Goal: Communication & Community: Participate in discussion

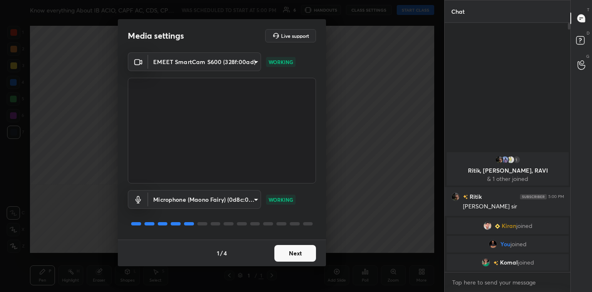
click at [296, 256] on button "Next" at bounding box center [295, 253] width 42 height 17
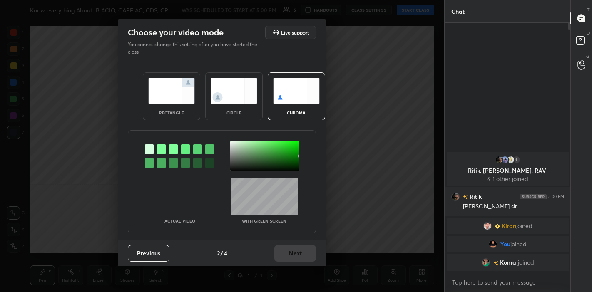
click at [175, 111] on div "rectangle" at bounding box center [171, 113] width 33 height 4
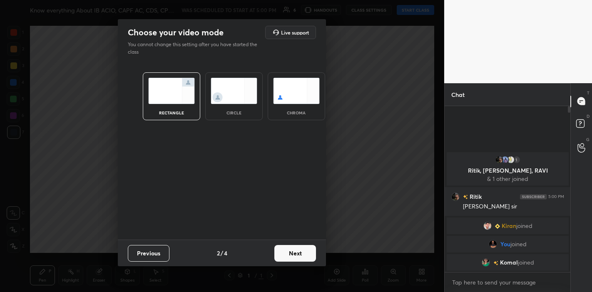
scroll to position [94, 124]
click at [295, 251] on button "Next" at bounding box center [295, 253] width 42 height 17
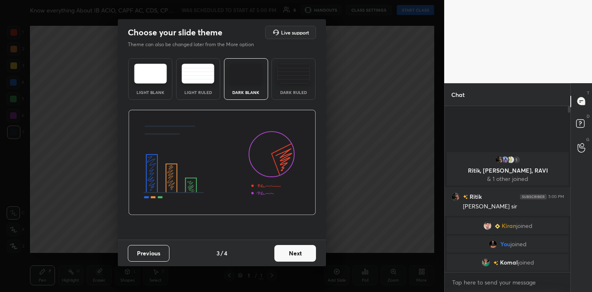
click at [295, 251] on button "Next" at bounding box center [295, 253] width 42 height 17
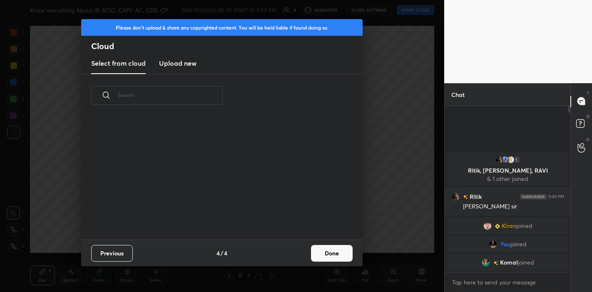
scroll to position [123, 267]
click at [322, 256] on button "Done" at bounding box center [332, 253] width 42 height 17
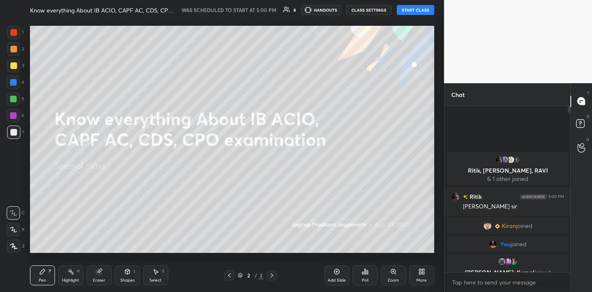
click at [12, 234] on div at bounding box center [13, 229] width 13 height 13
click at [10, 74] on div "3" at bounding box center [15, 67] width 17 height 17
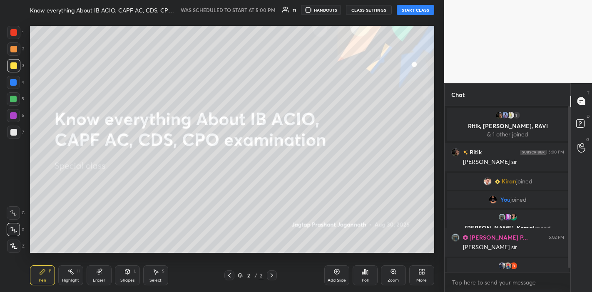
click at [409, 10] on button "START CLASS" at bounding box center [414, 10] width 37 height 10
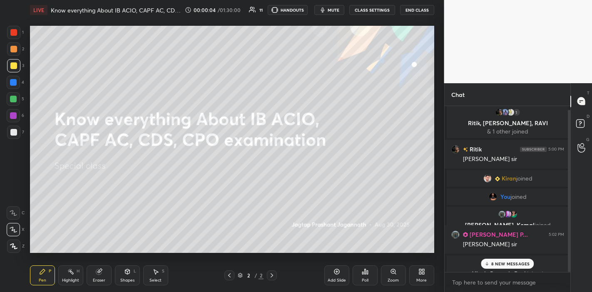
scroll to position [4, 0]
click at [504, 265] on p "8 NEW MESSAGES" at bounding box center [510, 263] width 39 height 5
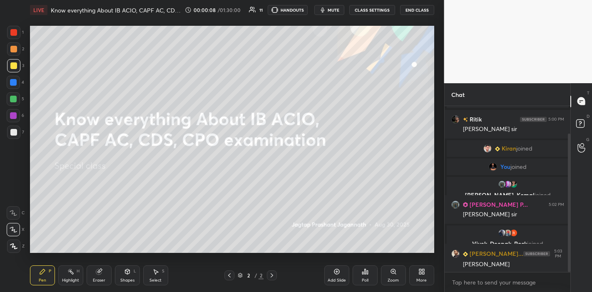
click at [340, 281] on div "Add Slide" at bounding box center [336, 280] width 18 height 4
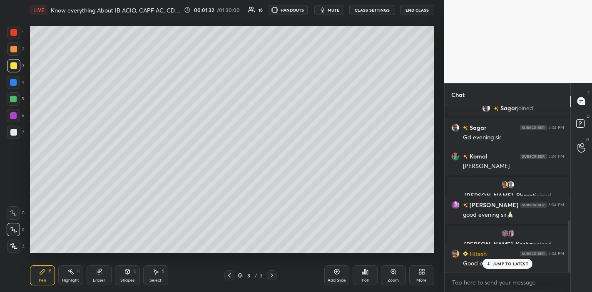
scroll to position [371, 0]
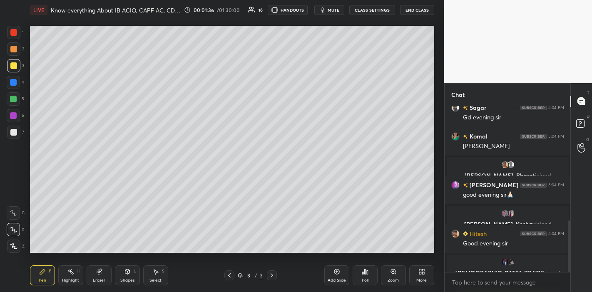
click at [326, 7] on icon "button" at bounding box center [322, 10] width 7 height 7
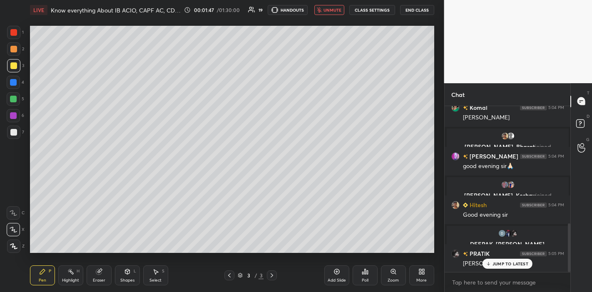
scroll to position [428, 0]
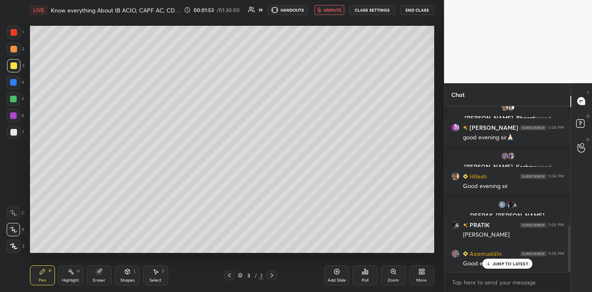
click at [327, 7] on span "unmute" at bounding box center [332, 10] width 18 height 6
click at [504, 266] on p "JUMP TO LATEST" at bounding box center [510, 263] width 36 height 5
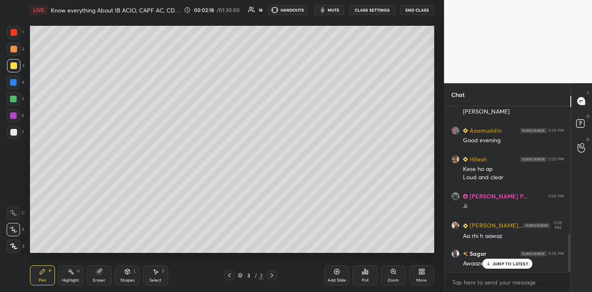
scroll to position [580, 0]
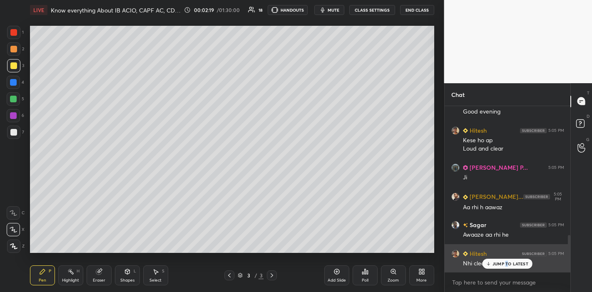
click at [509, 262] on p "JUMP TO LATEST" at bounding box center [510, 263] width 36 height 5
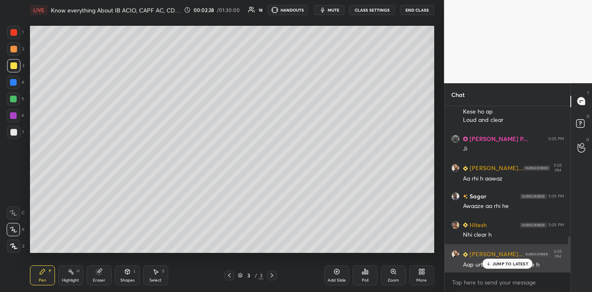
click at [493, 267] on div "JUMP TO LATEST" at bounding box center [507, 264] width 50 height 10
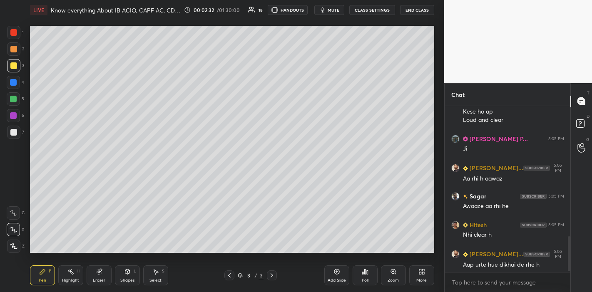
scroll to position [638, 0]
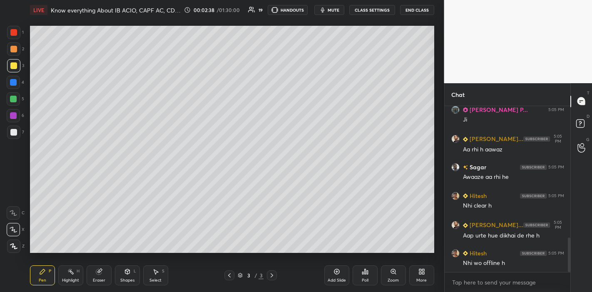
click at [253, 73] on div "1 2 3 4 5 6 7 C X Z C X Z E E Erase all H H LIVE Know everything About IB ACIO,…" at bounding box center [218, 146] width 437 height 292
click at [13, 37] on div at bounding box center [13, 32] width 13 height 13
click at [11, 67] on div at bounding box center [13, 65] width 13 height 13
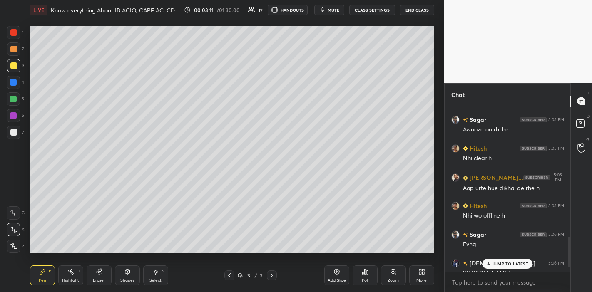
scroll to position [725, 0]
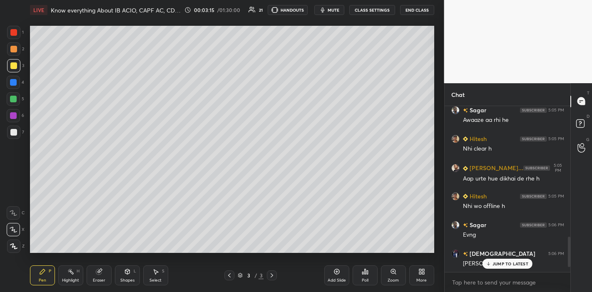
click at [497, 264] on p "JUMP TO LATEST" at bounding box center [510, 263] width 36 height 5
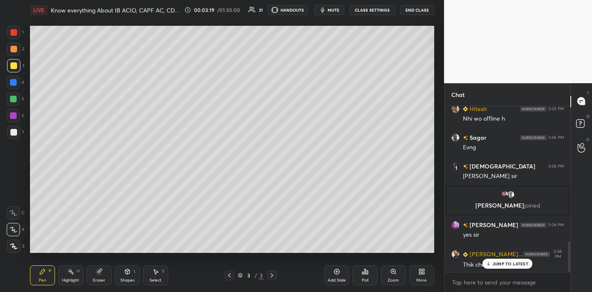
scroll to position [753, 0]
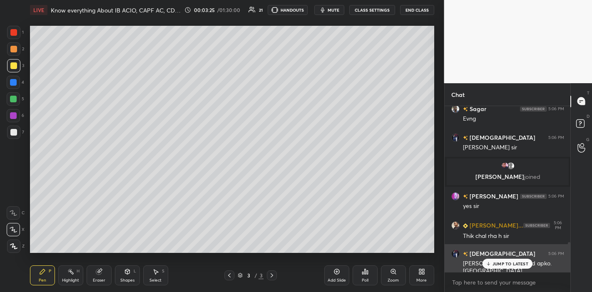
drag, startPoint x: 499, startPoint y: 267, endPoint x: 472, endPoint y: 261, distance: 28.2
click at [499, 267] on div "JUMP TO LATEST" at bounding box center [507, 264] width 50 height 10
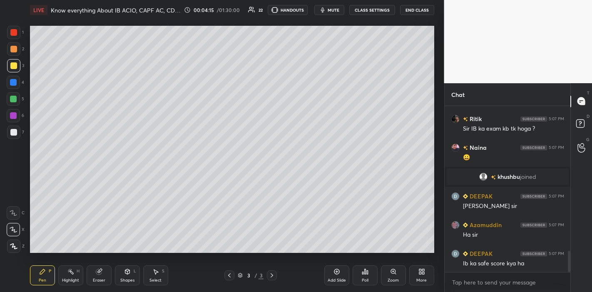
scroll to position [1129, 0]
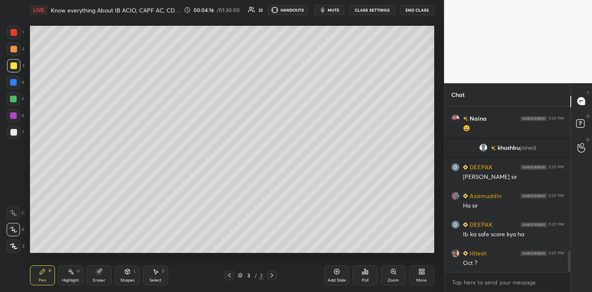
drag, startPoint x: 12, startPoint y: 133, endPoint x: 18, endPoint y: 136, distance: 7.4
click at [14, 134] on div at bounding box center [13, 132] width 7 height 7
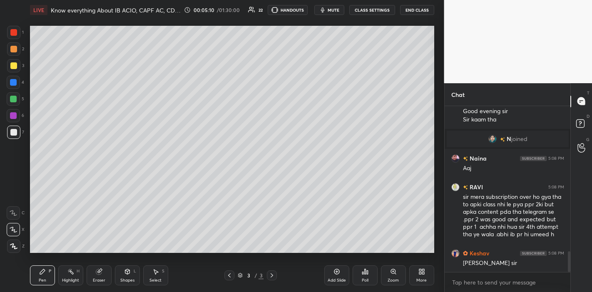
scroll to position [1191, 0]
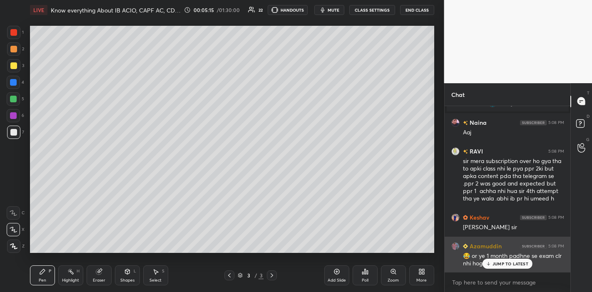
click at [498, 260] on div "JUMP TO LATEST" at bounding box center [507, 264] width 50 height 10
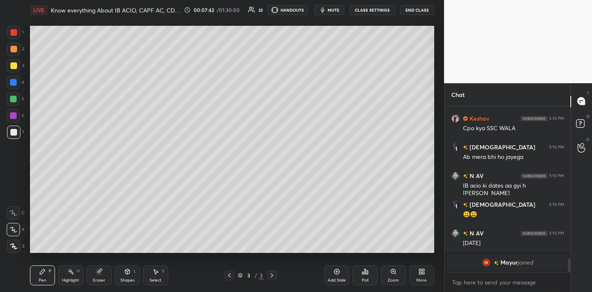
scroll to position [1620, 0]
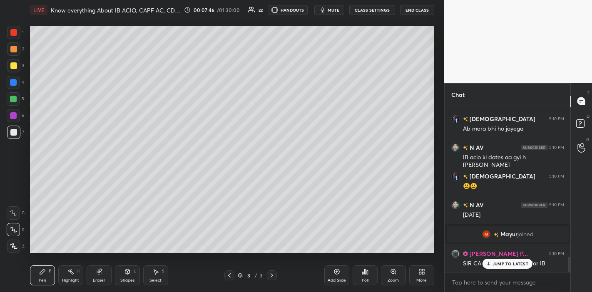
click at [505, 267] on div "JUMP TO LATEST" at bounding box center [507, 264] width 50 height 10
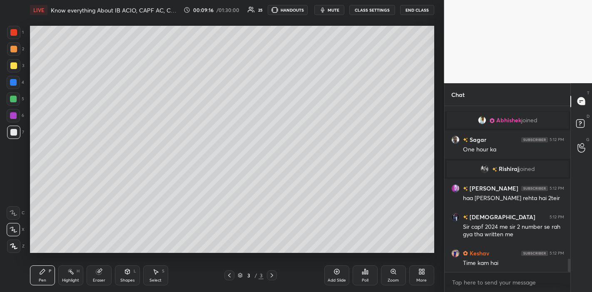
scroll to position [1934, 0]
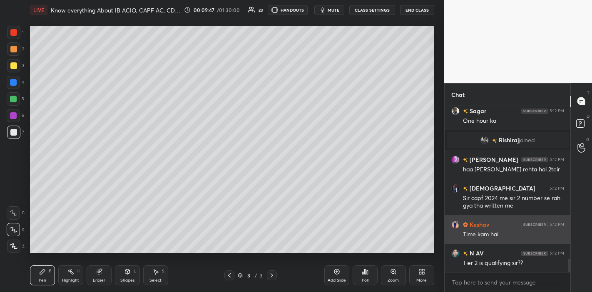
click at [451, 226] on div "grid" at bounding box center [455, 224] width 8 height 8
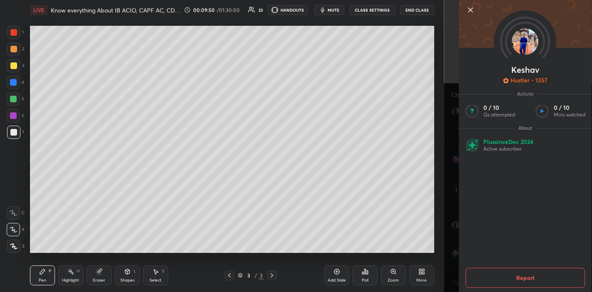
click at [468, 15] on icon at bounding box center [470, 10] width 10 height 10
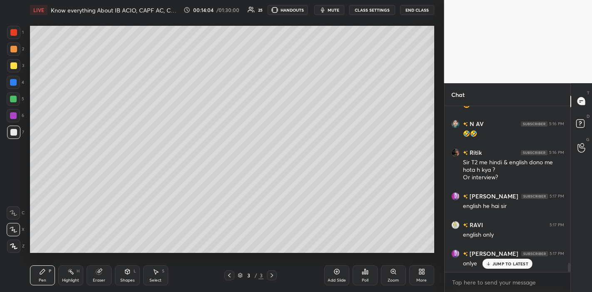
scroll to position [2854, 0]
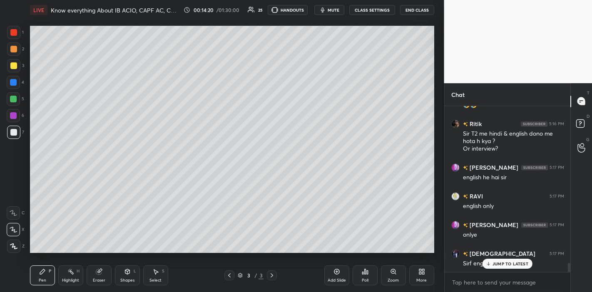
click at [493, 267] on div "JUMP TO LATEST" at bounding box center [507, 264] width 50 height 10
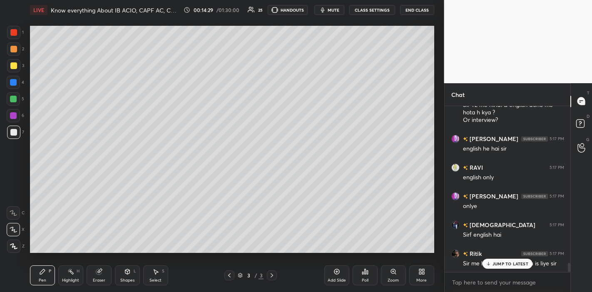
click at [498, 263] on p "JUMP TO LATEST" at bounding box center [510, 263] width 36 height 5
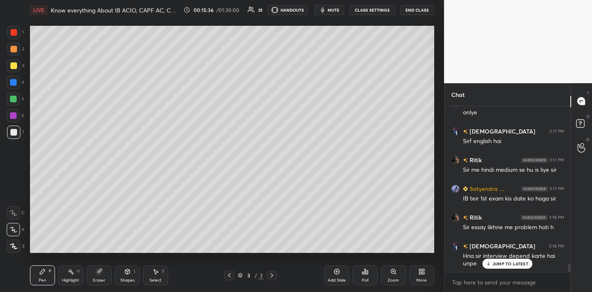
scroll to position [3005, 0]
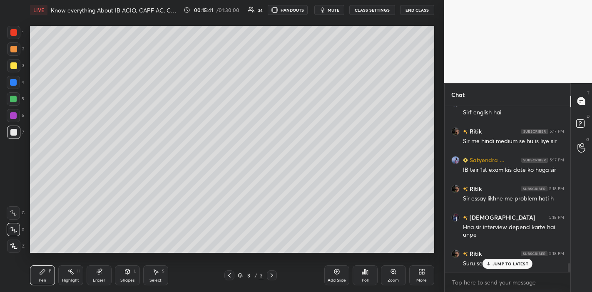
click at [495, 263] on p "JUMP TO LATEST" at bounding box center [510, 263] width 36 height 5
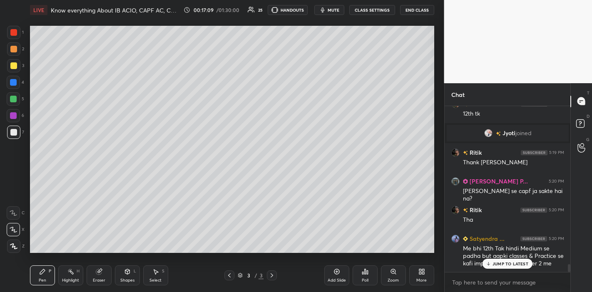
scroll to position [3356, 0]
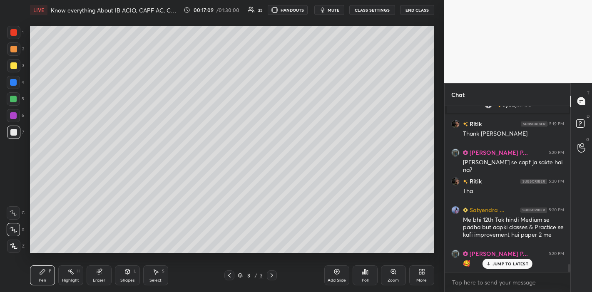
click at [504, 263] on p "JUMP TO LATEST" at bounding box center [510, 263] width 36 height 5
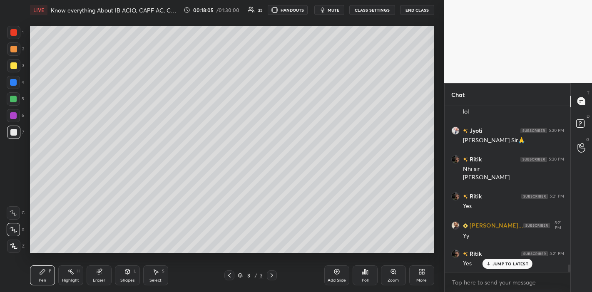
scroll to position [3565, 0]
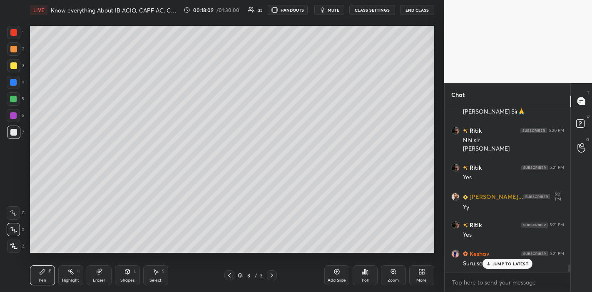
click at [490, 265] on icon at bounding box center [487, 263] width 5 height 5
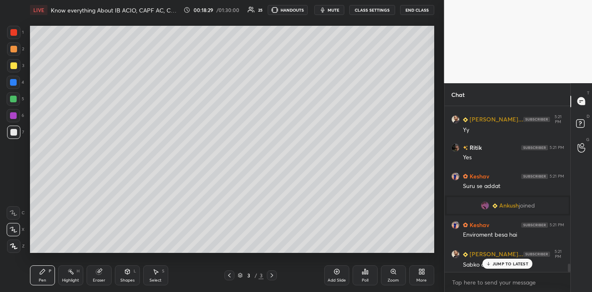
scroll to position [3151, 0]
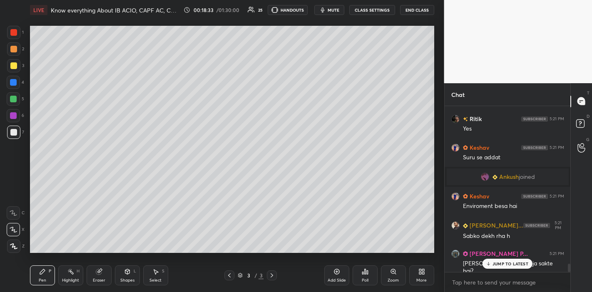
click at [491, 262] on icon at bounding box center [487, 263] width 5 height 5
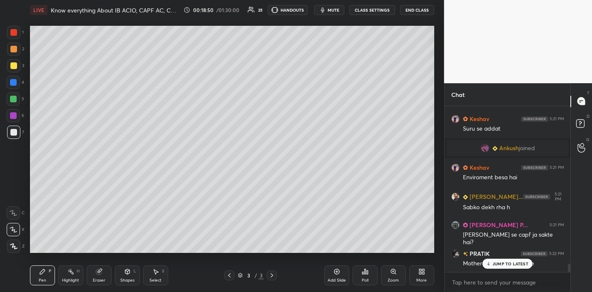
click at [490, 267] on div "JUMP TO LATEST" at bounding box center [507, 264] width 50 height 10
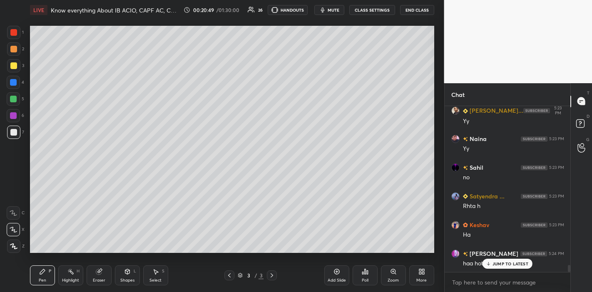
scroll to position [3888, 0]
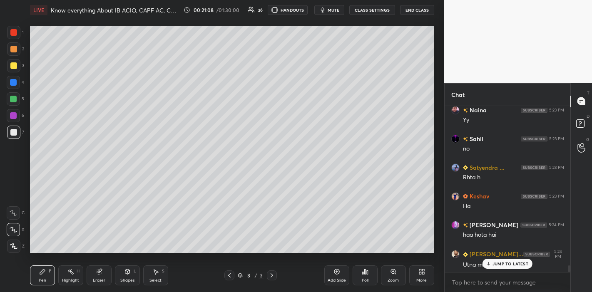
click at [498, 266] on p "JUMP TO LATEST" at bounding box center [510, 263] width 36 height 5
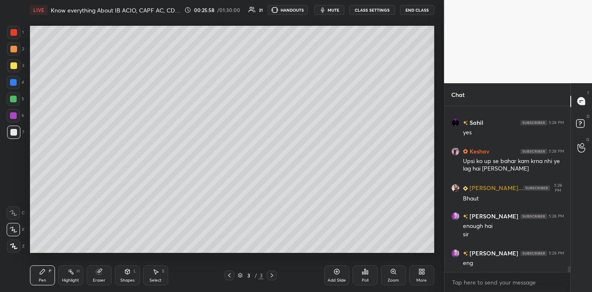
scroll to position [4745, 0]
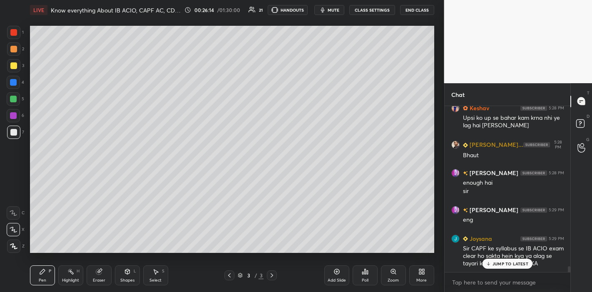
click at [495, 261] on p "JUMP TO LATEST" at bounding box center [510, 263] width 36 height 5
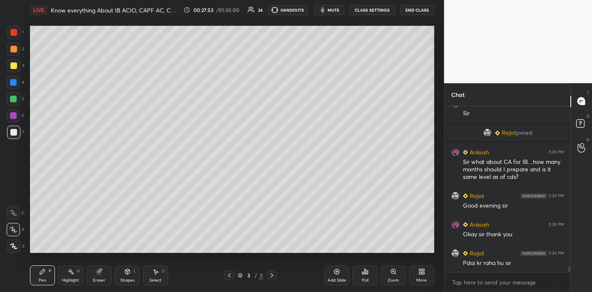
scroll to position [4452, 0]
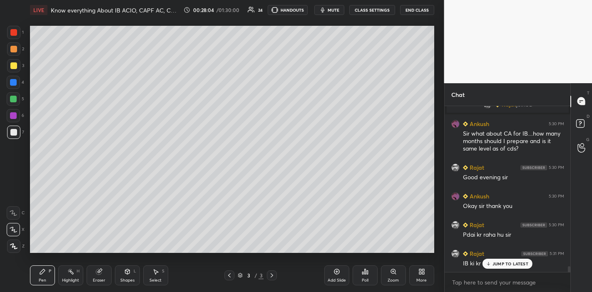
click at [325, 277] on div "Add Slide" at bounding box center [336, 275] width 25 height 20
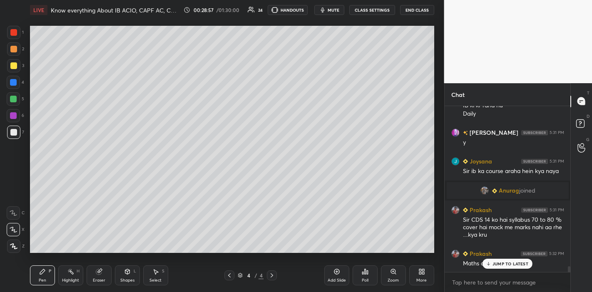
scroll to position [4639, 0]
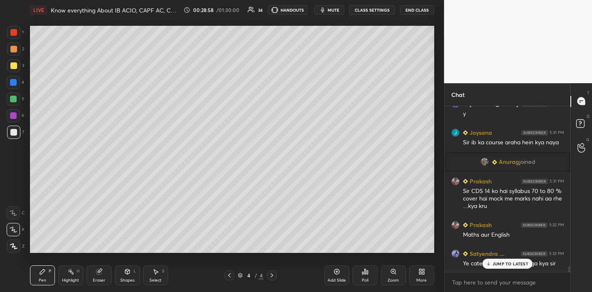
click at [519, 266] on p "JUMP TO LATEST" at bounding box center [510, 263] width 36 height 5
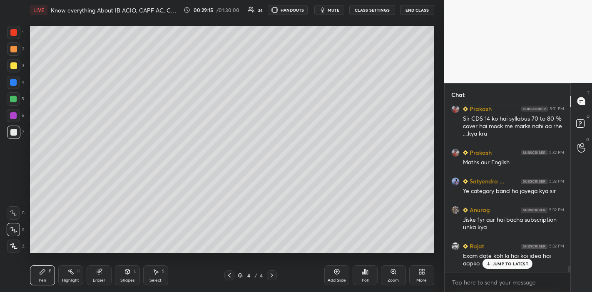
scroll to position [4740, 0]
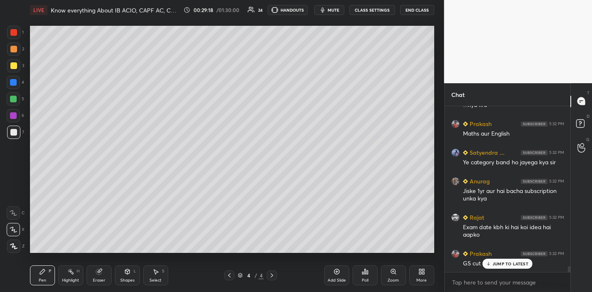
click at [504, 268] on div "JUMP TO LATEST" at bounding box center [507, 264] width 50 height 10
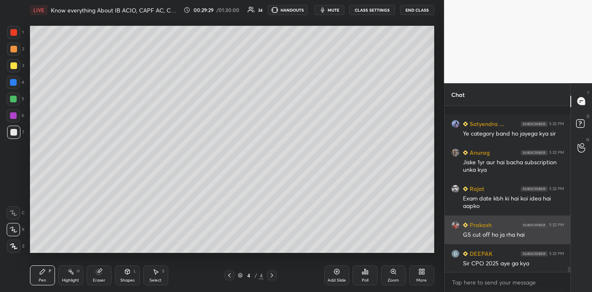
scroll to position [4812, 0]
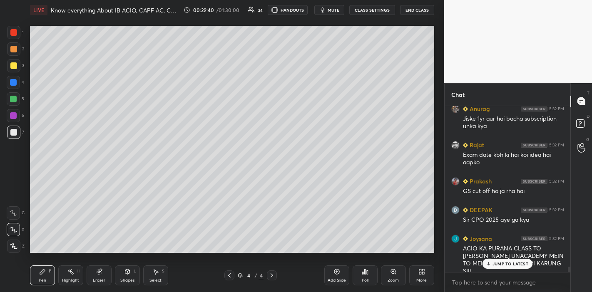
click at [495, 262] on p "JUMP TO LATEST" at bounding box center [510, 263] width 36 height 5
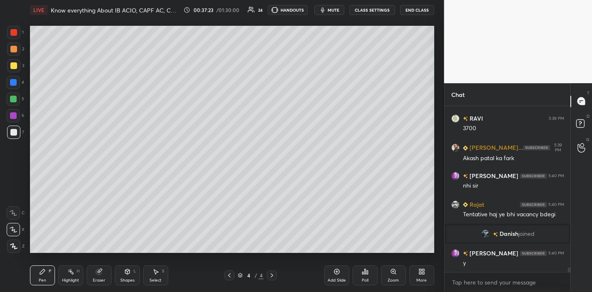
scroll to position [5911, 0]
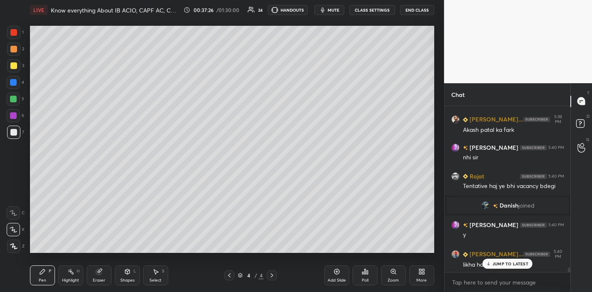
click at [500, 265] on p "JUMP TO LATEST" at bounding box center [510, 263] width 36 height 5
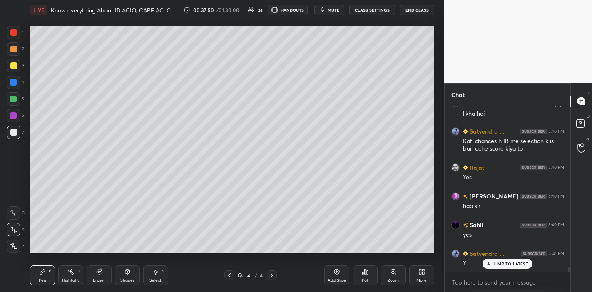
scroll to position [6090, 0]
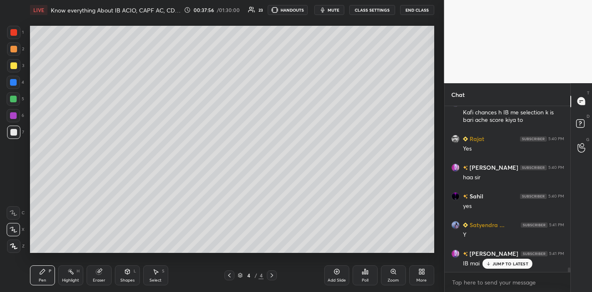
click at [504, 267] on div "JUMP TO LATEST" at bounding box center [507, 264] width 50 height 10
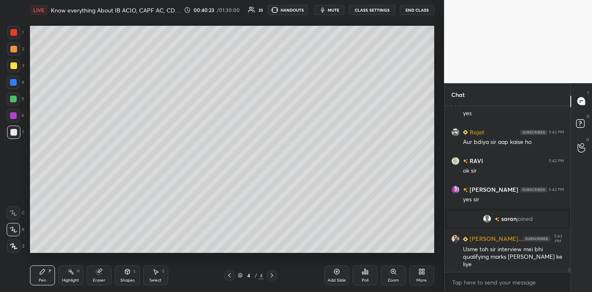
scroll to position [6364, 0]
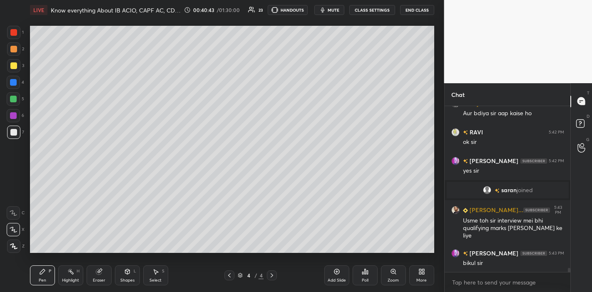
click at [332, 15] on button "mute" at bounding box center [329, 10] width 30 height 10
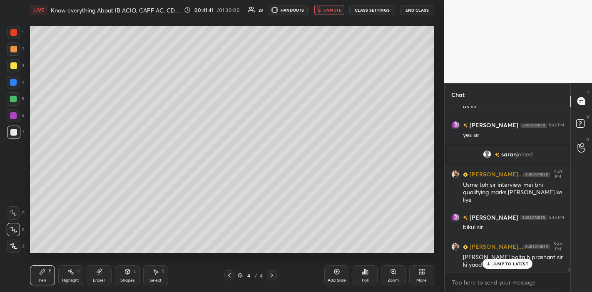
click at [503, 263] on p "JUMP TO LATEST" at bounding box center [510, 263] width 36 height 5
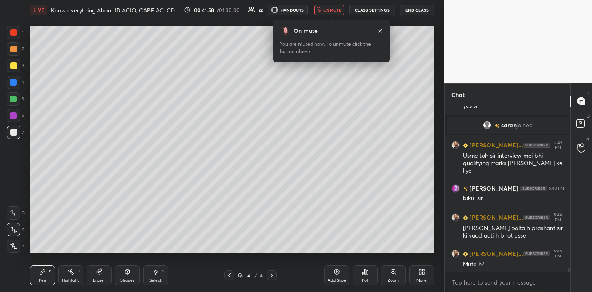
click at [336, 10] on span "unmute" at bounding box center [332, 10] width 18 height 6
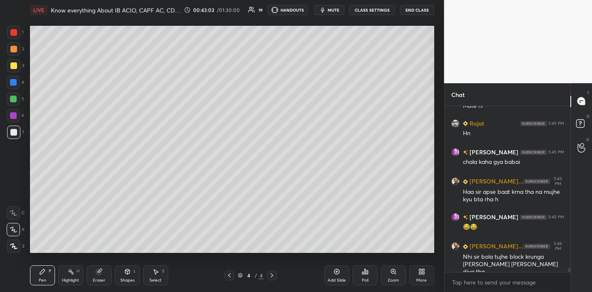
scroll to position [6623, 0]
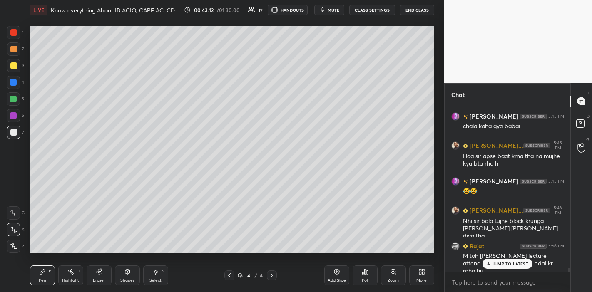
click at [497, 259] on div "JUMP TO LATEST" at bounding box center [507, 264] width 50 height 10
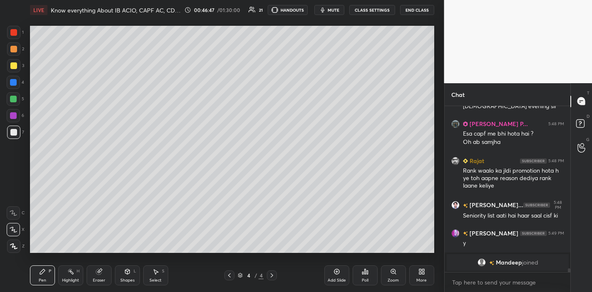
scroll to position [6301, 0]
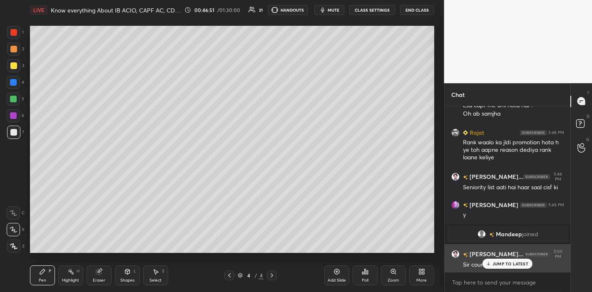
click at [522, 270] on div "[PERSON_NAME]... 5:50 PM Sir course kab lare ho ?" at bounding box center [507, 259] width 126 height 30
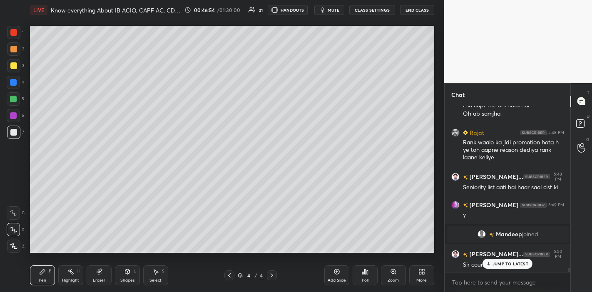
click at [493, 266] on p "JUMP TO LATEST" at bounding box center [510, 263] width 36 height 5
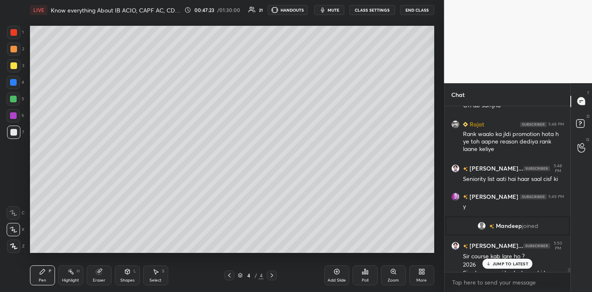
scroll to position [6317, 0]
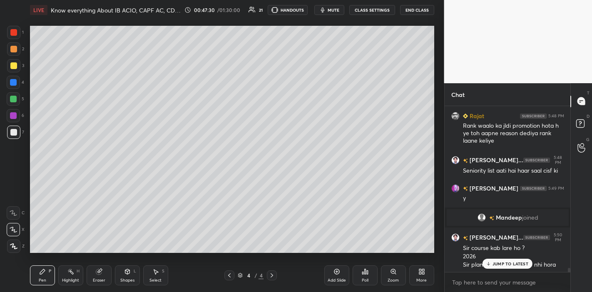
click at [493, 263] on p "JUMP TO LATEST" at bounding box center [510, 263] width 36 height 5
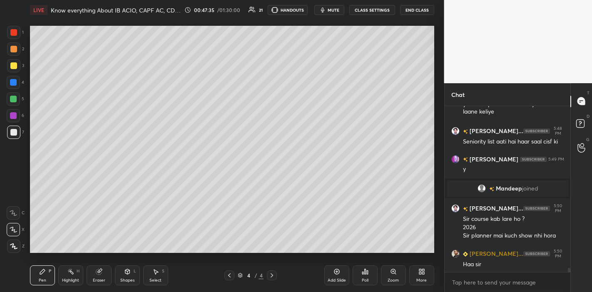
click at [5, 65] on div "1 2 3 4 5 6 7 C X Z C X Z E E Erase all H H" at bounding box center [13, 139] width 27 height 227
click at [10, 62] on div at bounding box center [13, 65] width 13 height 13
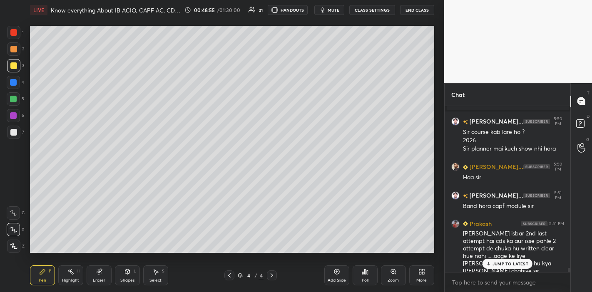
scroll to position [6583, 0]
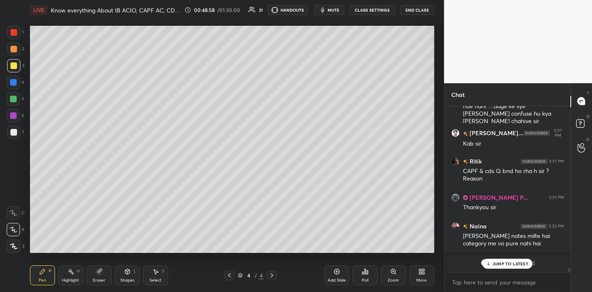
click at [509, 264] on p "JUMP TO LATEST" at bounding box center [510, 263] width 36 height 5
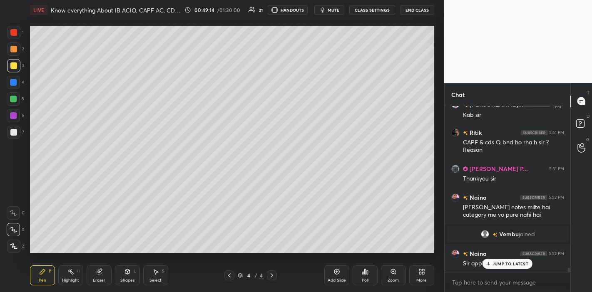
click at [493, 267] on div "JUMP TO LATEST" at bounding box center [507, 264] width 50 height 10
click at [325, 15] on div "LIVE Know everything About IB ACIO, CAPF AC, CDS, CPO examination 00:49:20 / 01…" at bounding box center [232, 10] width 404 height 20
click at [324, 11] on icon "button" at bounding box center [322, 9] width 4 height 5
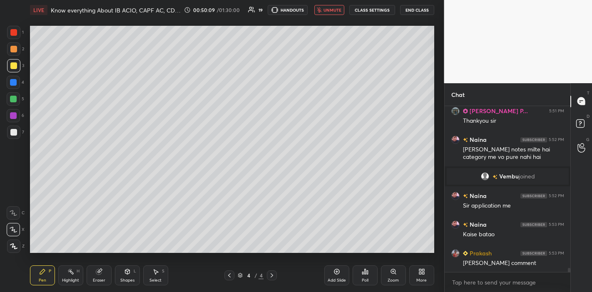
scroll to position [6706, 0]
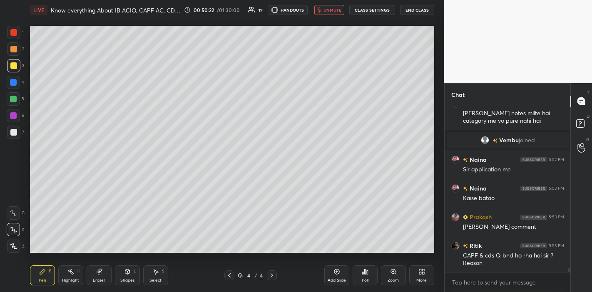
click at [104, 278] on div "Eraser" at bounding box center [99, 280] width 12 height 4
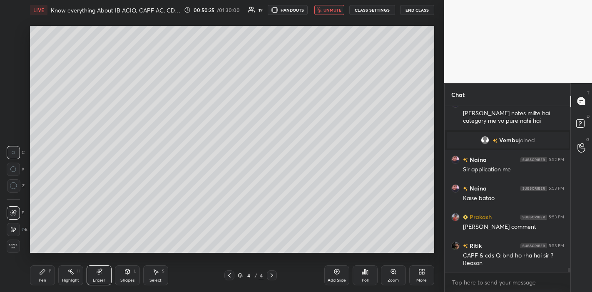
click at [42, 275] on div "Pen P" at bounding box center [42, 275] width 25 height 20
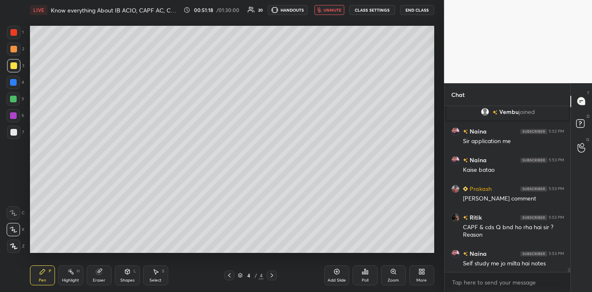
scroll to position [6755, 0]
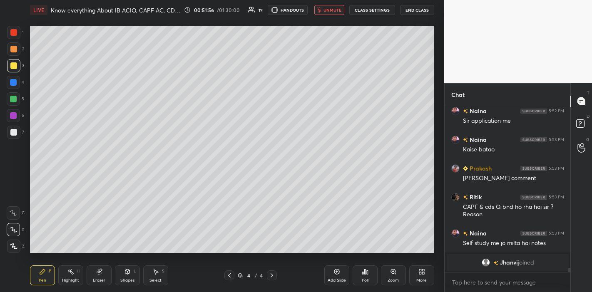
click at [337, 11] on span "unmute" at bounding box center [332, 10] width 18 height 6
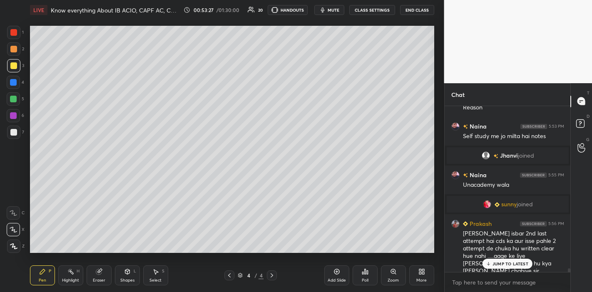
scroll to position [6890, 0]
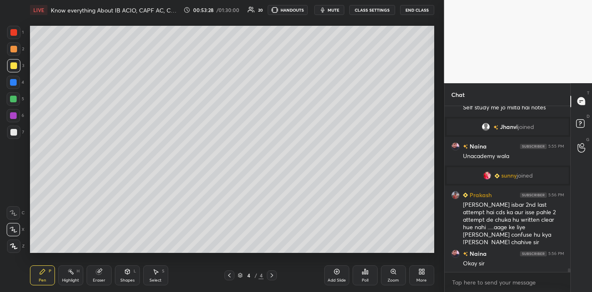
click at [499, 264] on div "Ritik 5:53 PM CAPF & cds Q bnd ho rha hai sir ? Reason Naina 5:53 PM Self study…" at bounding box center [507, 189] width 126 height 166
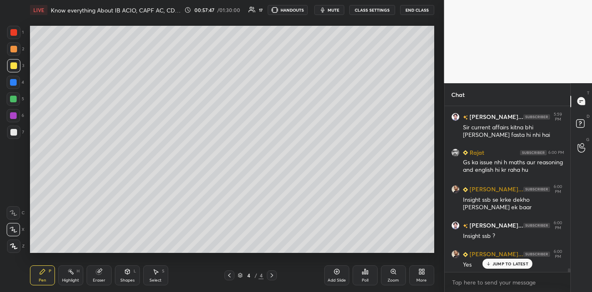
scroll to position [7215, 0]
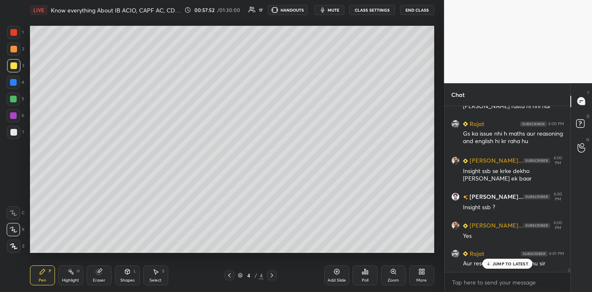
click at [508, 264] on p "JUMP TO LATEST" at bounding box center [510, 263] width 36 height 5
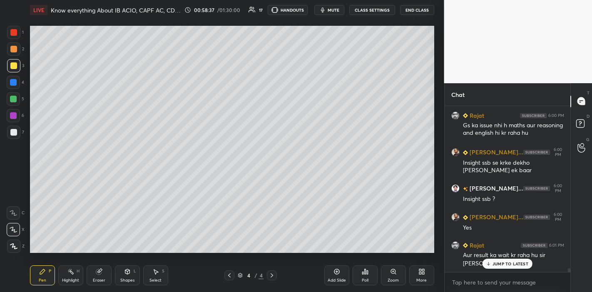
scroll to position [7274, 0]
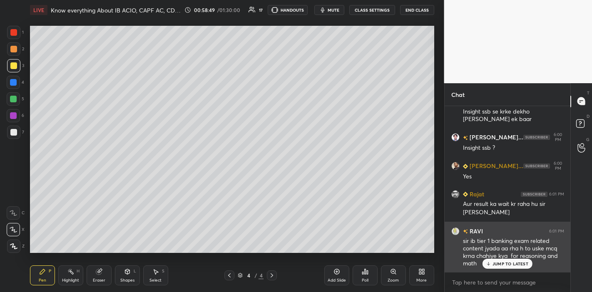
click at [497, 270] on div "RAVI 6:01 PM sir ib tier 1 banking exam related content jyada aa rha h to uske …" at bounding box center [507, 247] width 126 height 51
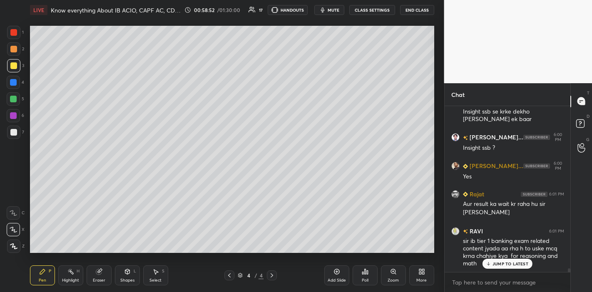
click at [500, 262] on p "JUMP TO LATEST" at bounding box center [510, 263] width 36 height 5
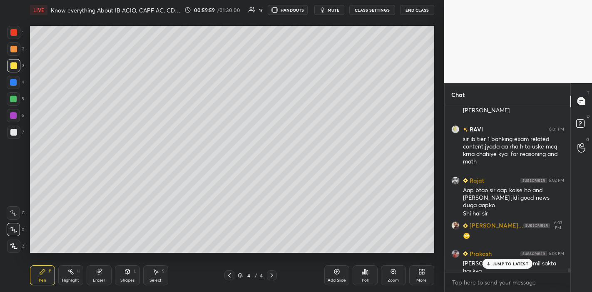
scroll to position [7405, 0]
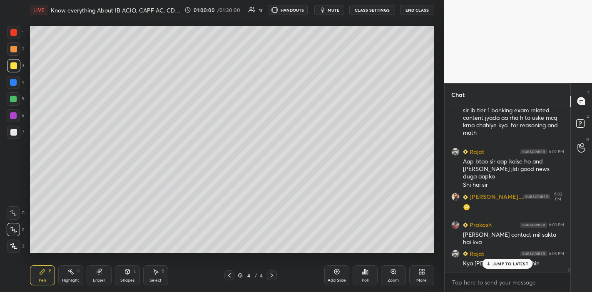
click at [500, 261] on p "JUMP TO LATEST" at bounding box center [510, 263] width 36 height 5
click at [337, 272] on icon at bounding box center [336, 271] width 7 height 7
click at [100, 276] on div "Eraser" at bounding box center [99, 275] width 25 height 20
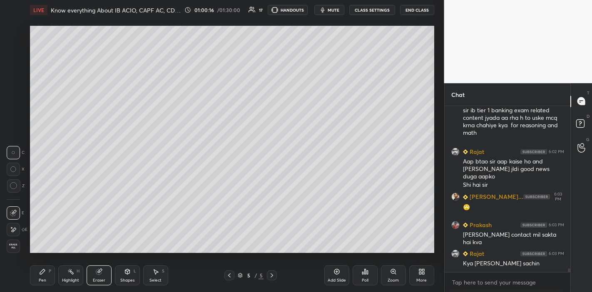
click at [36, 265] on div "Pen P Highlight H Eraser Shapes L Select S 5 / 5 Add Slide Poll Zoom More" at bounding box center [232, 275] width 404 height 33
click at [43, 271] on icon at bounding box center [42, 271] width 5 height 5
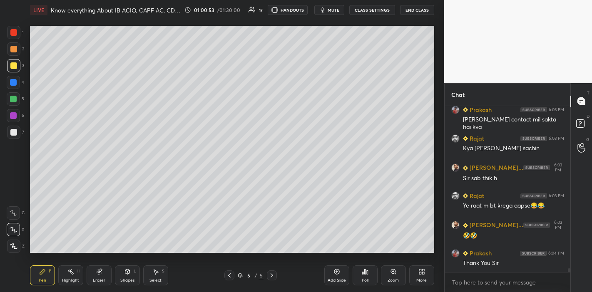
scroll to position [7548, 0]
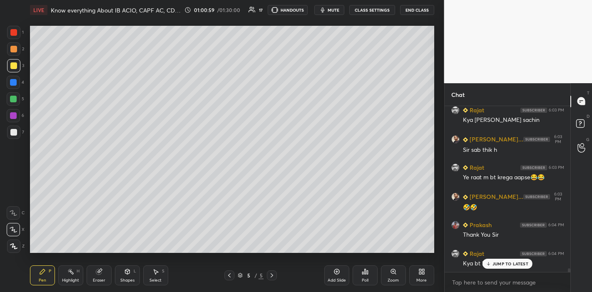
click at [496, 266] on p "JUMP TO LATEST" at bounding box center [510, 263] width 36 height 5
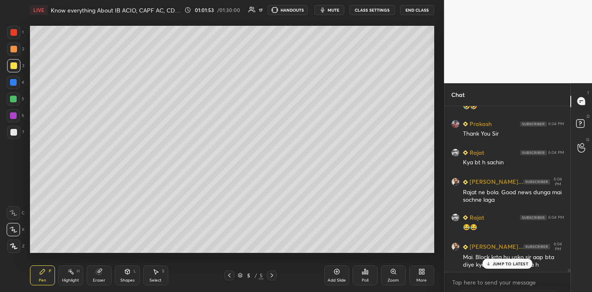
scroll to position [7678, 0]
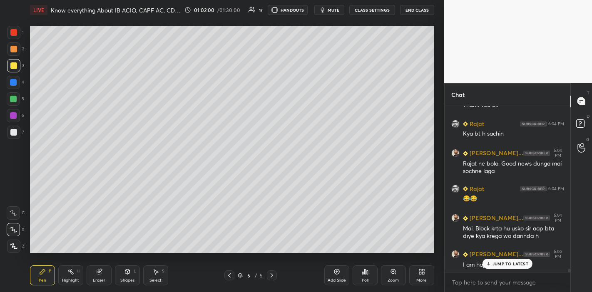
click at [510, 262] on p "JUMP TO LATEST" at bounding box center [510, 263] width 36 height 5
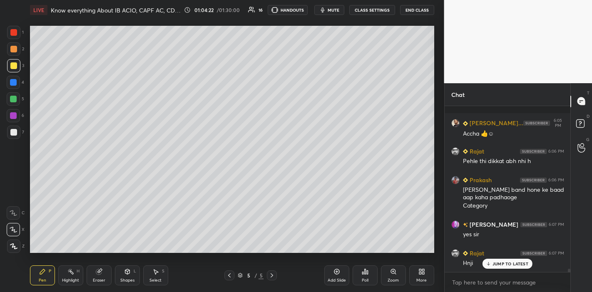
scroll to position [7991, 0]
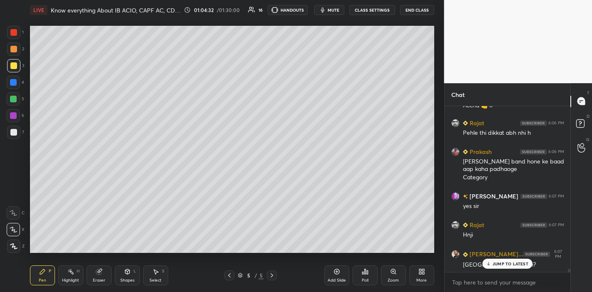
click at [504, 264] on p "JUMP TO LATEST" at bounding box center [510, 263] width 36 height 5
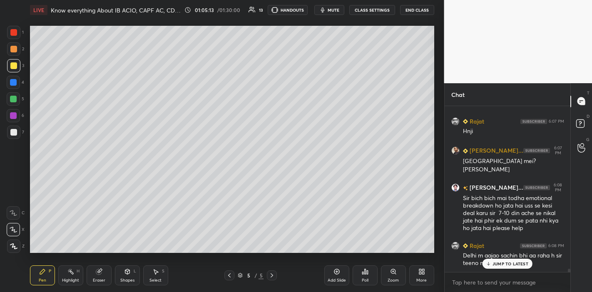
scroll to position [8130, 0]
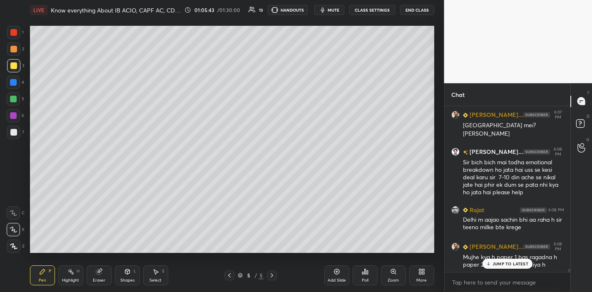
click at [508, 264] on p "JUMP TO LATEST" at bounding box center [510, 263] width 36 height 5
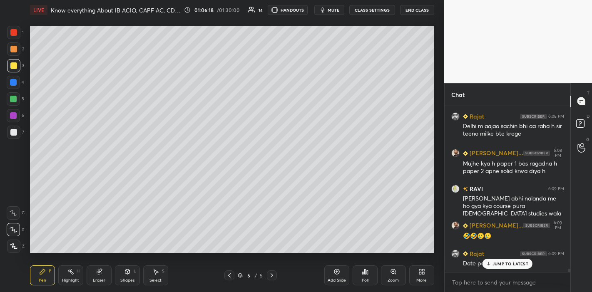
scroll to position [8232, 0]
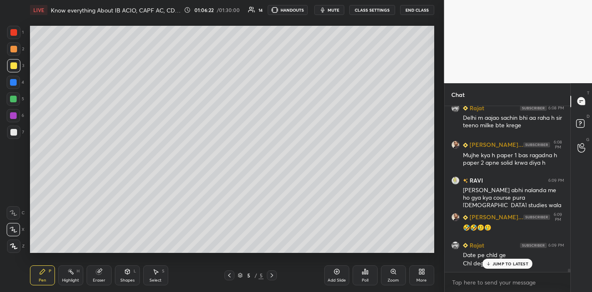
click at [504, 265] on p "JUMP TO LATEST" at bounding box center [510, 263] width 36 height 5
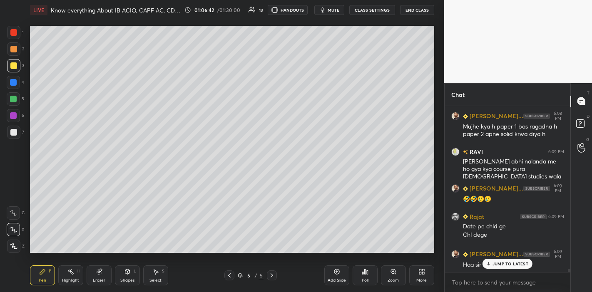
scroll to position [8289, 0]
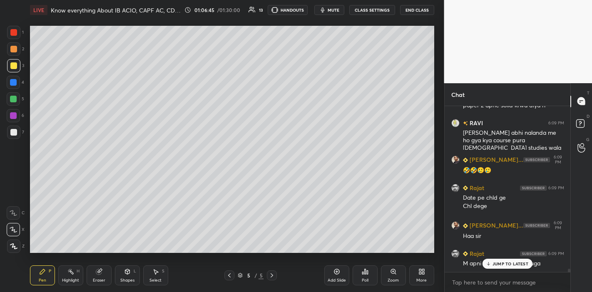
click at [495, 264] on p "JUMP TO LATEST" at bounding box center [510, 263] width 36 height 5
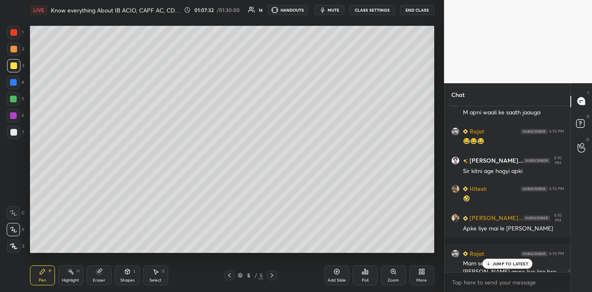
scroll to position [8449, 0]
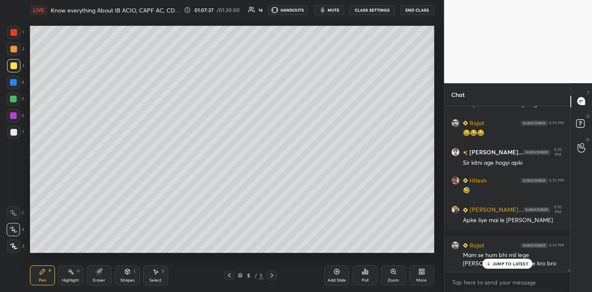
click at [504, 266] on p "JUMP TO LATEST" at bounding box center [510, 263] width 36 height 5
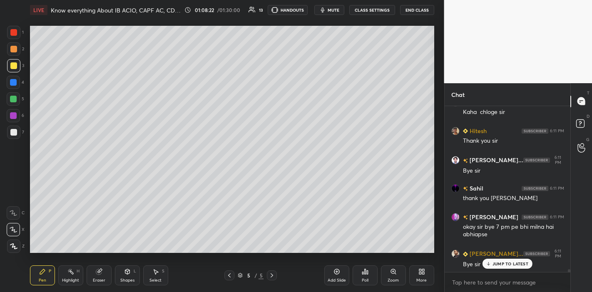
scroll to position [8715, 0]
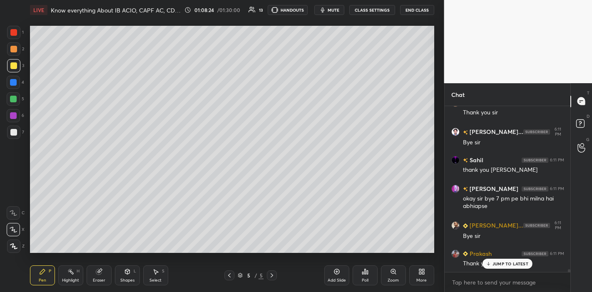
click at [500, 265] on p "JUMP TO LATEST" at bounding box center [510, 263] width 36 height 5
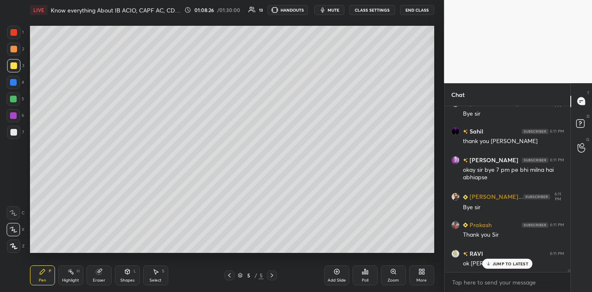
scroll to position [8772, 0]
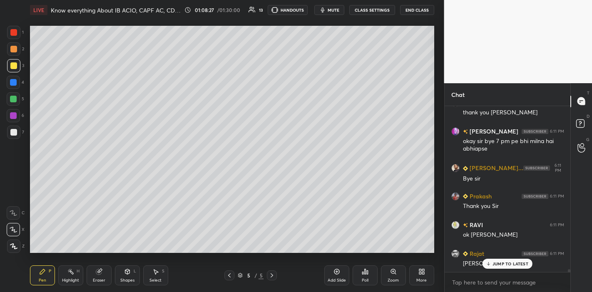
click at [488, 265] on icon at bounding box center [487, 263] width 5 height 5
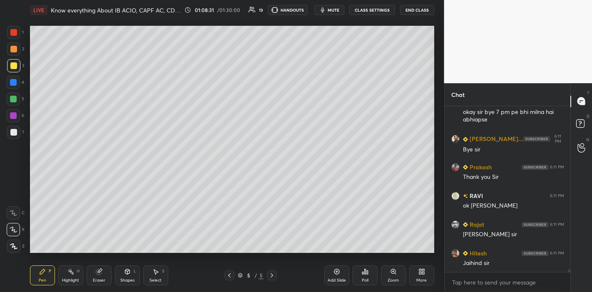
scroll to position [8830, 0]
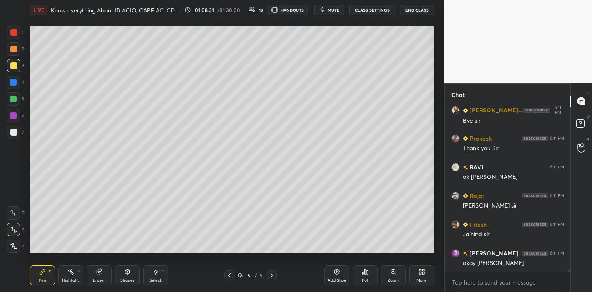
click at [421, 8] on button "End Class" at bounding box center [417, 10] width 34 height 10
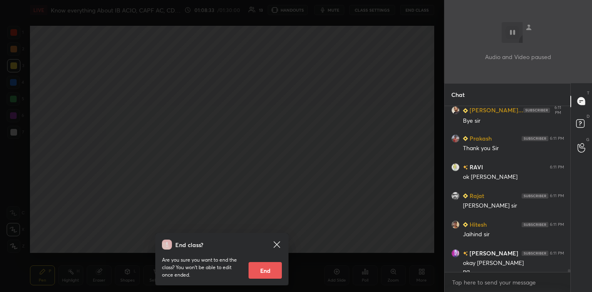
scroll to position [8838, 0]
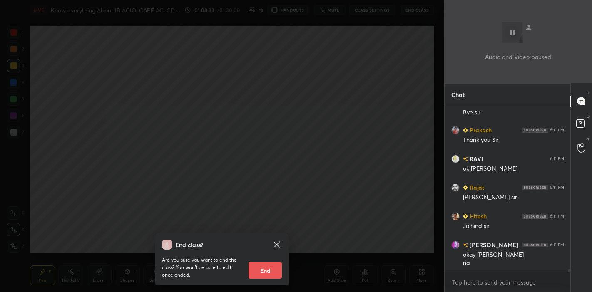
click at [277, 275] on button "End" at bounding box center [264, 270] width 33 height 17
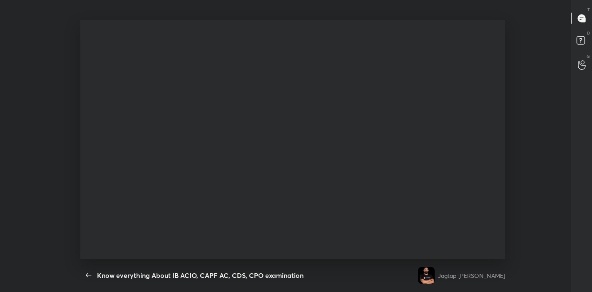
type textarea "x"
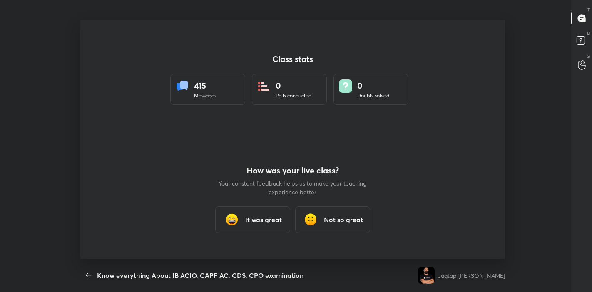
scroll to position [41362, 41016]
click at [274, 222] on h3 "It was great" at bounding box center [263, 220] width 37 height 10
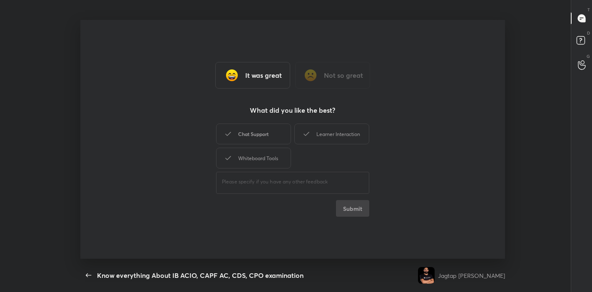
click at [261, 141] on div "Chat Support" at bounding box center [253, 134] width 75 height 21
click at [293, 143] on div "Chat Support Learner Interaction Whiteboard Tools" at bounding box center [292, 146] width 153 height 48
drag, startPoint x: 300, startPoint y: 136, endPoint x: 285, endPoint y: 152, distance: 21.5
click at [300, 136] on div "Learner Interaction" at bounding box center [331, 134] width 75 height 21
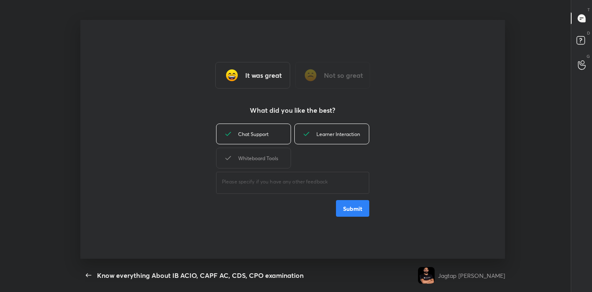
drag, startPoint x: 277, startPoint y: 158, endPoint x: 314, endPoint y: 188, distance: 47.7
click at [277, 158] on div "Whiteboard Tools" at bounding box center [253, 158] width 75 height 21
click at [344, 206] on button "Submit" at bounding box center [352, 208] width 33 height 17
